Goal: Entertainment & Leisure: Consume media (video, audio)

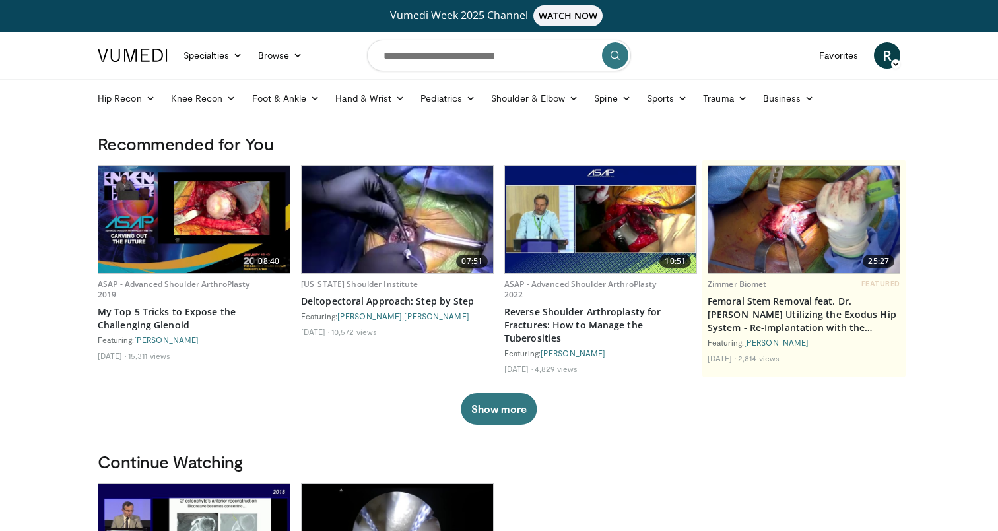
click at [884, 52] on span "R" at bounding box center [887, 55] width 26 height 26
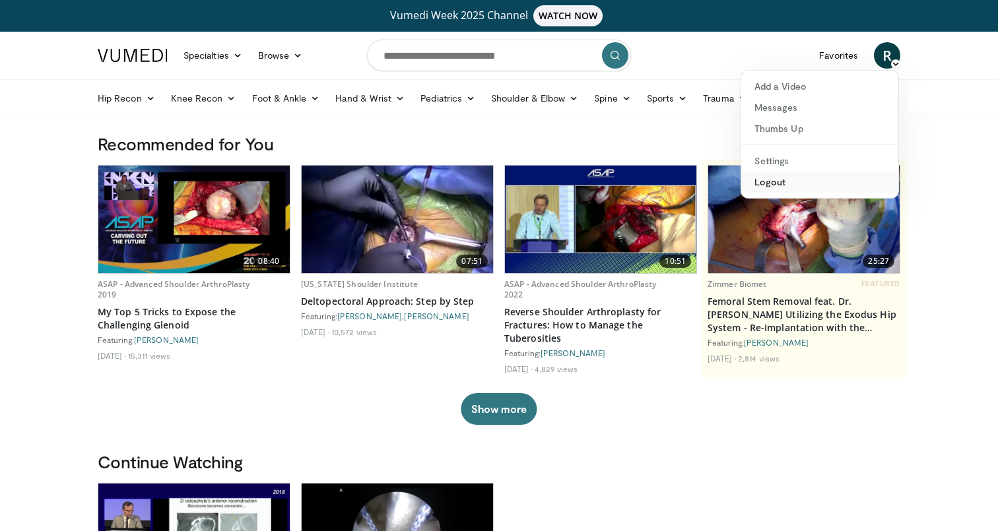
click at [767, 184] on link "Logout" at bounding box center [819, 182] width 157 height 21
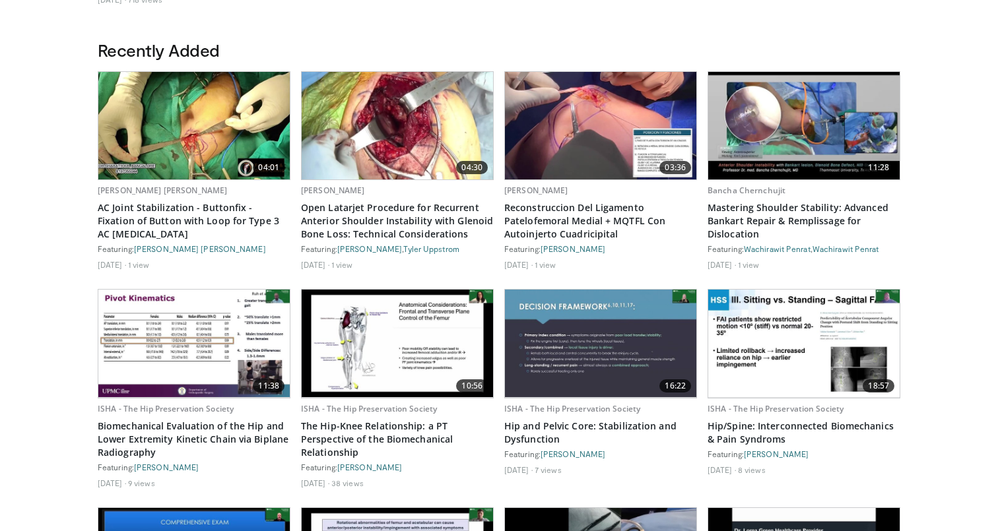
scroll to position [676, 0]
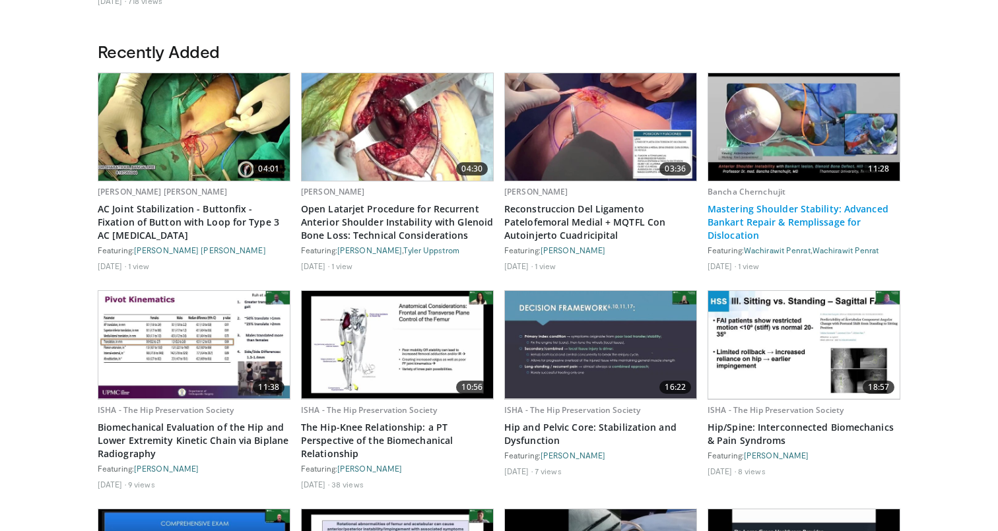
click at [796, 210] on link "Mastering Shoulder Stability: Advanced Bankart Repair & Remplissage for Disloca…" at bounding box center [803, 223] width 193 height 40
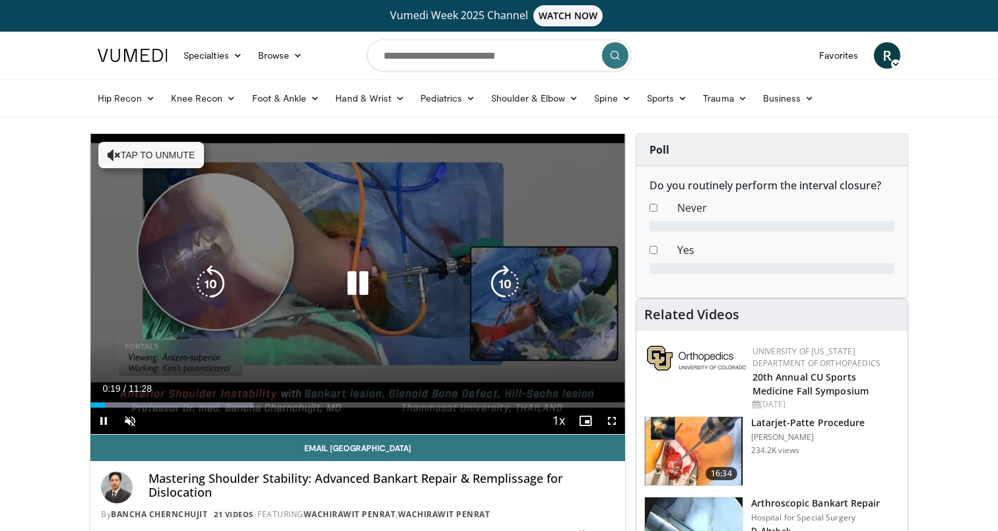
click at [165, 154] on button "Tap to unmute" at bounding box center [151, 155] width 106 height 26
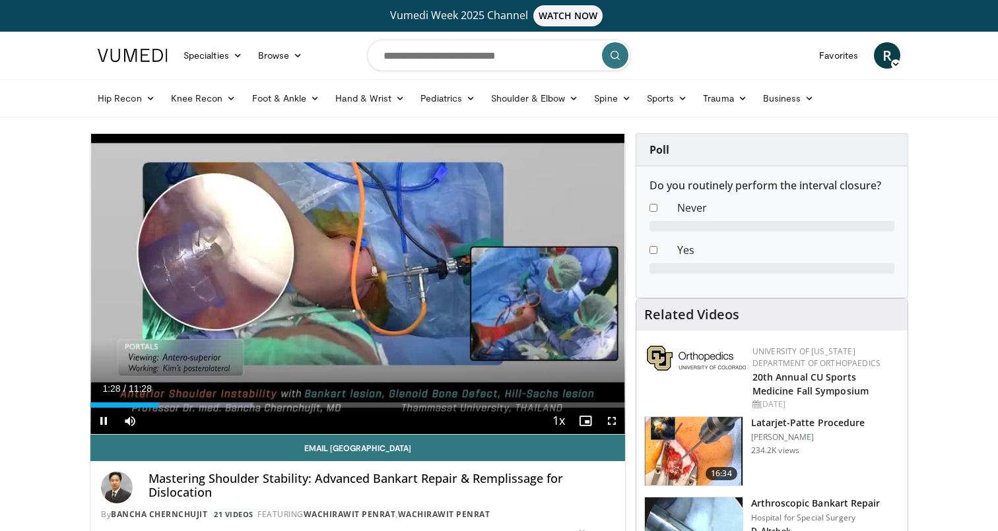
click at [612, 418] on video-js "**********" at bounding box center [357, 284] width 534 height 301
click at [614, 419] on span "Video Player" at bounding box center [611, 421] width 26 height 26
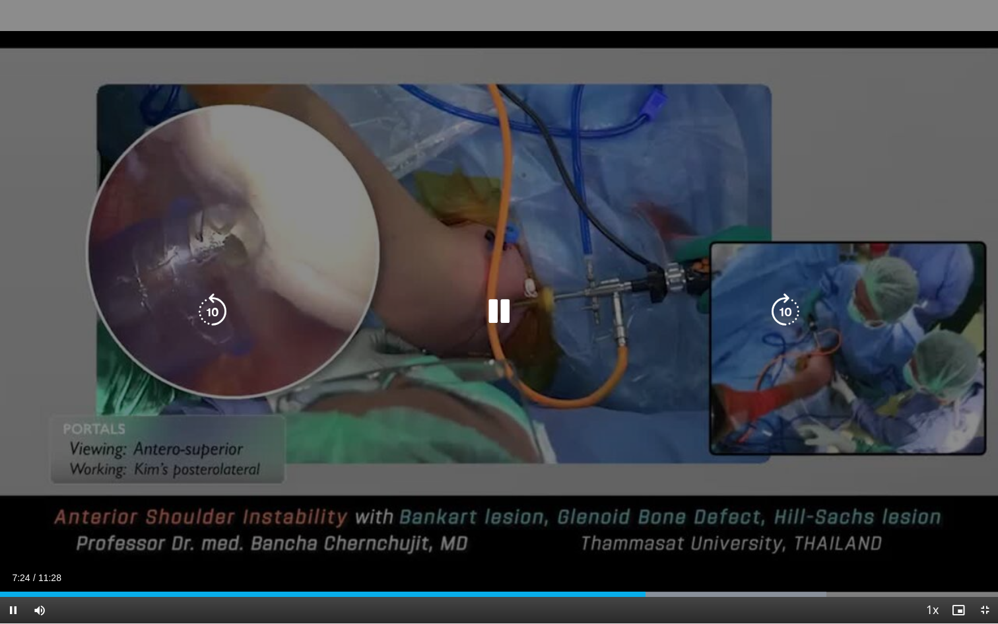
click at [640, 474] on div "10 seconds Tap to unmute" at bounding box center [499, 311] width 998 height 623
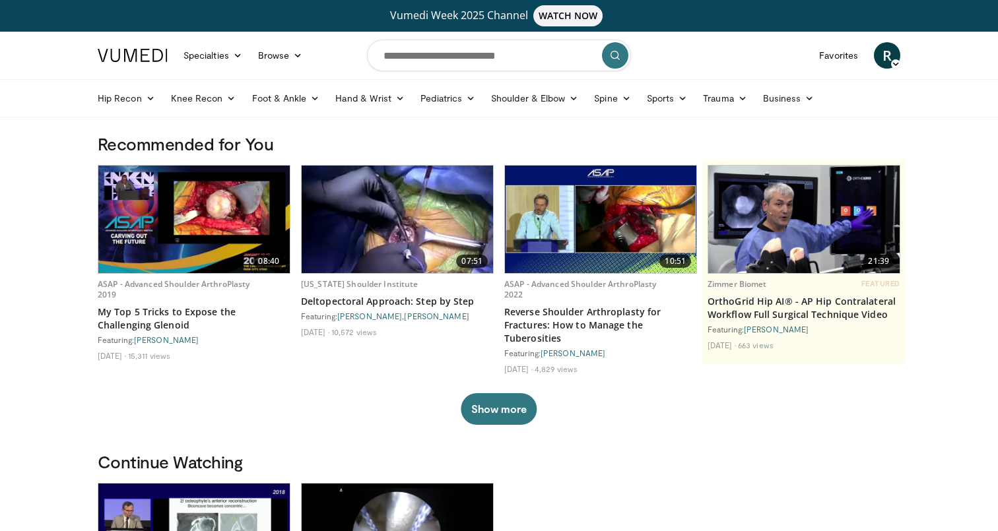
click at [882, 56] on span "R" at bounding box center [887, 55] width 26 height 26
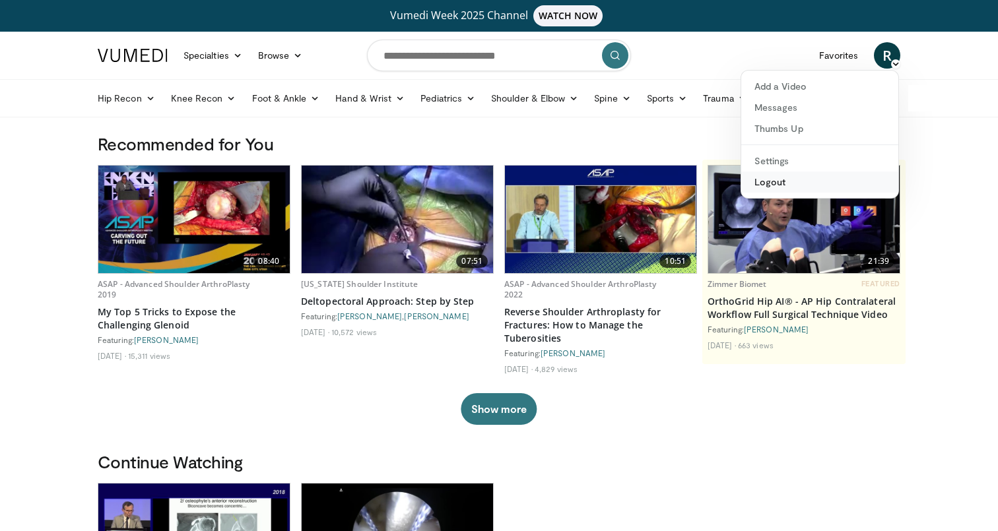
click at [813, 187] on link "Logout" at bounding box center [819, 182] width 157 height 21
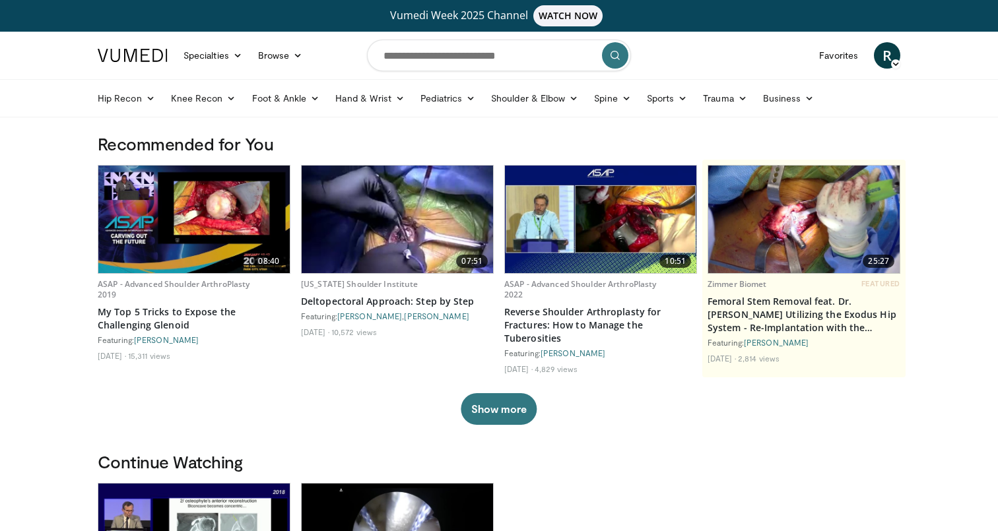
click at [888, 51] on span "R" at bounding box center [887, 55] width 26 height 26
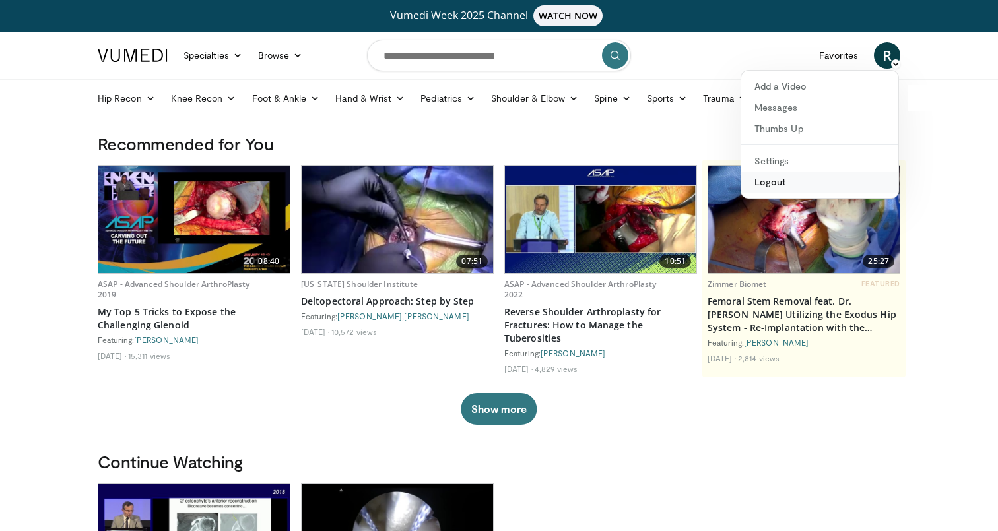
click at [828, 179] on link "Logout" at bounding box center [819, 182] width 157 height 21
